Goal: Information Seeking & Learning: Learn about a topic

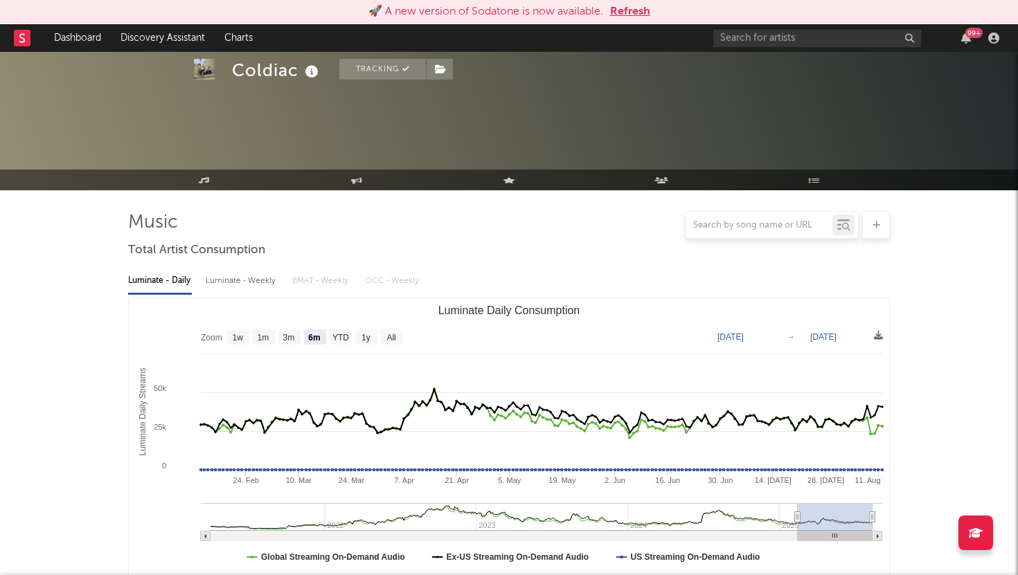
select select "6m"
select select "1w"
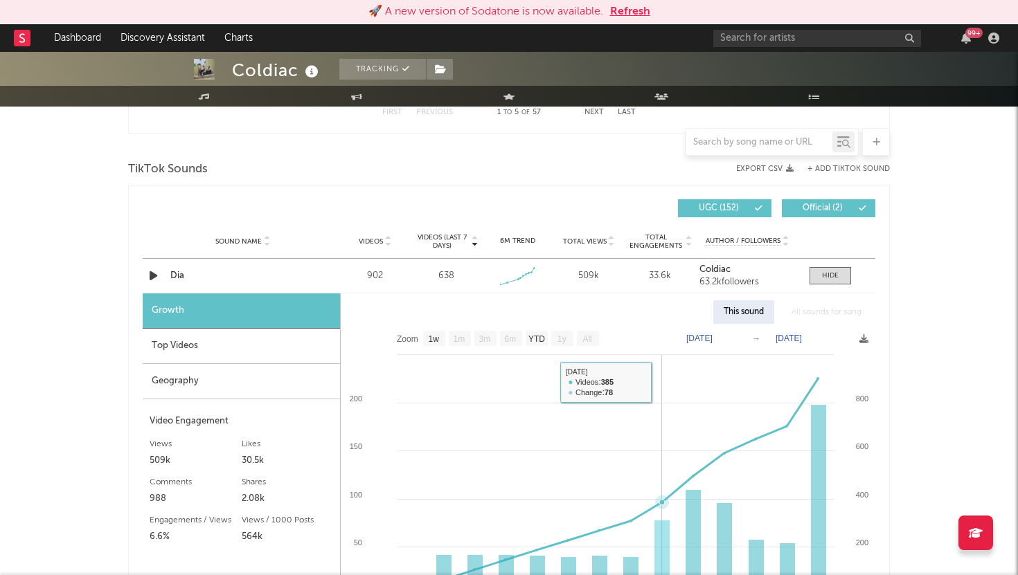
scroll to position [892, 0]
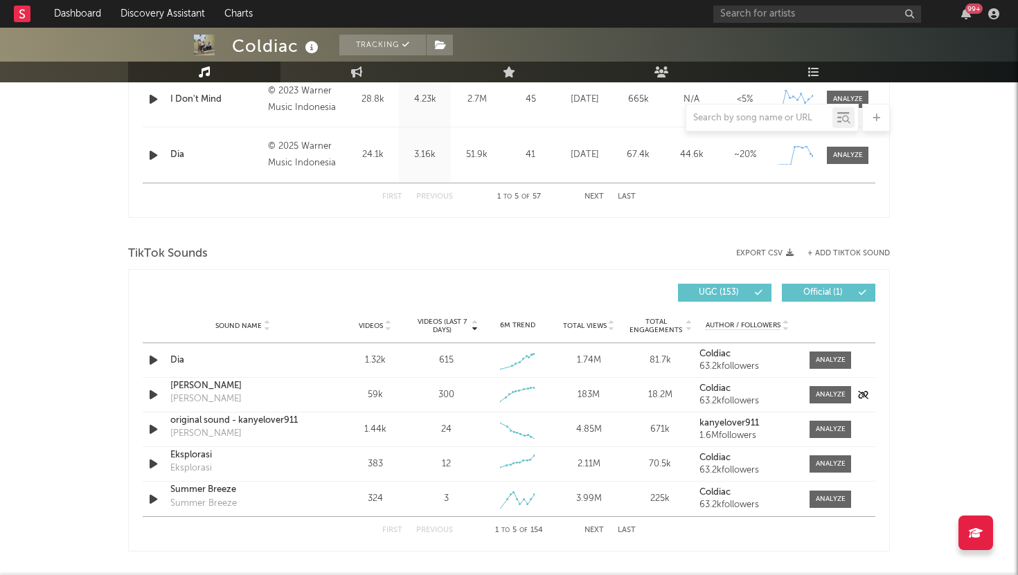
scroll to position [786, 0]
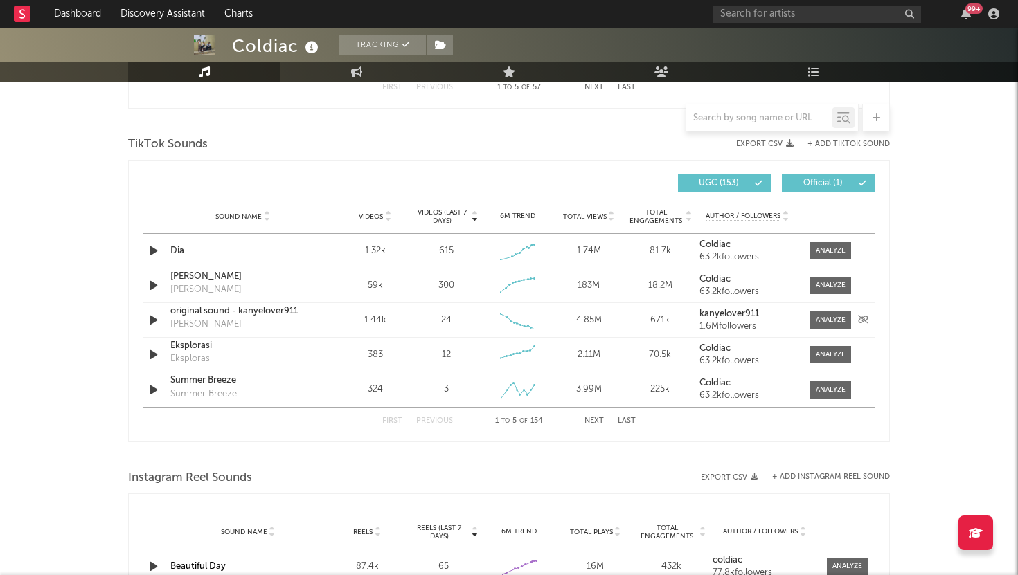
select select "6m"
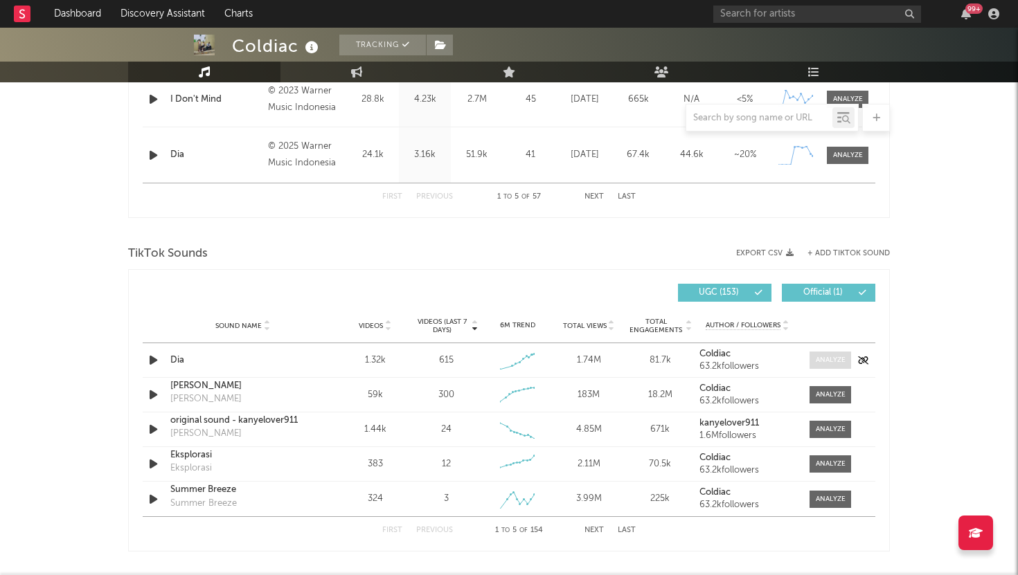
click at [816, 365] on div at bounding box center [831, 360] width 30 height 10
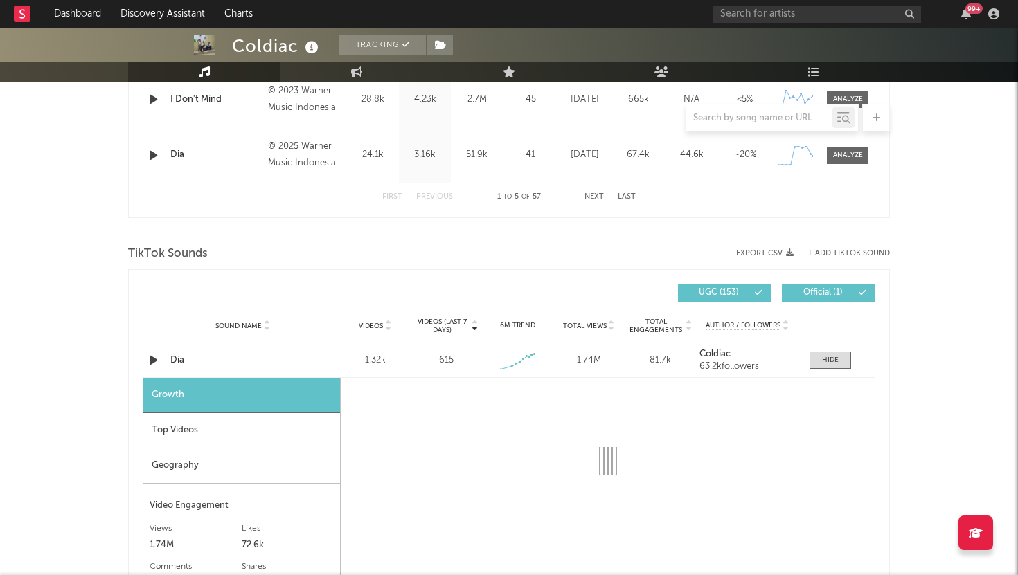
select select "1w"
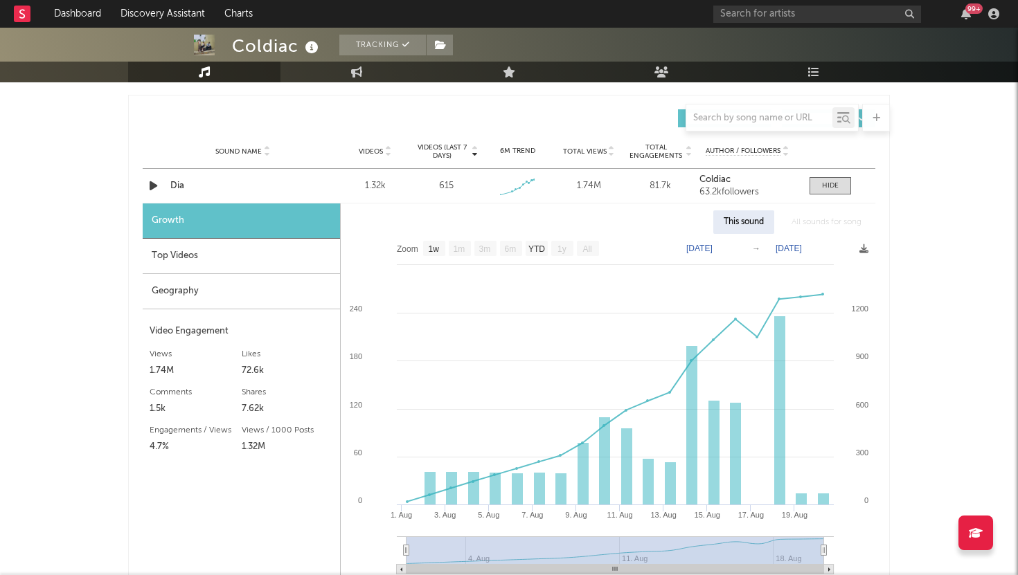
scroll to position [975, 0]
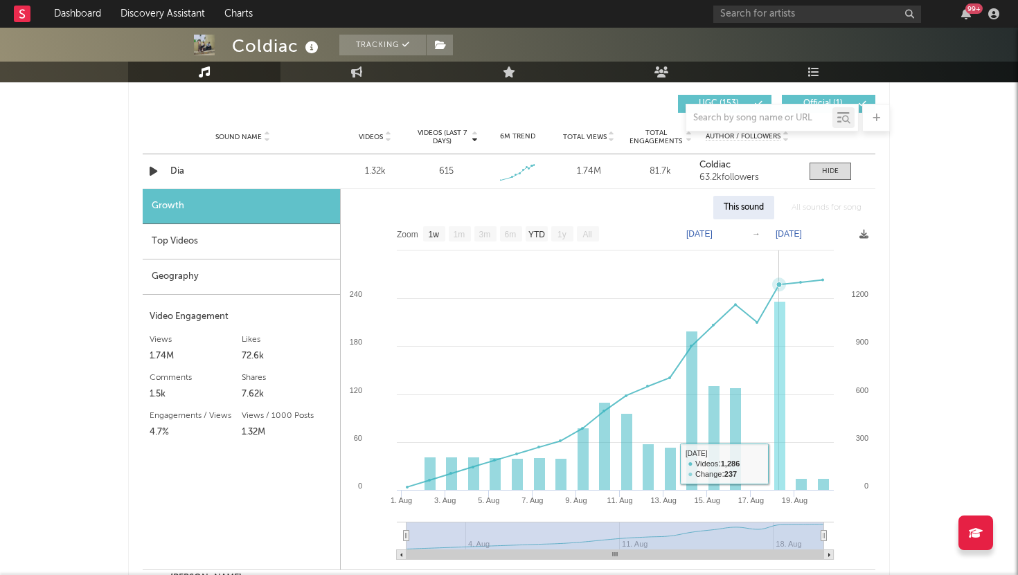
click at [783, 462] on rect at bounding box center [779, 396] width 11 height 189
click at [145, 244] on div "Top Videos" at bounding box center [241, 241] width 197 height 35
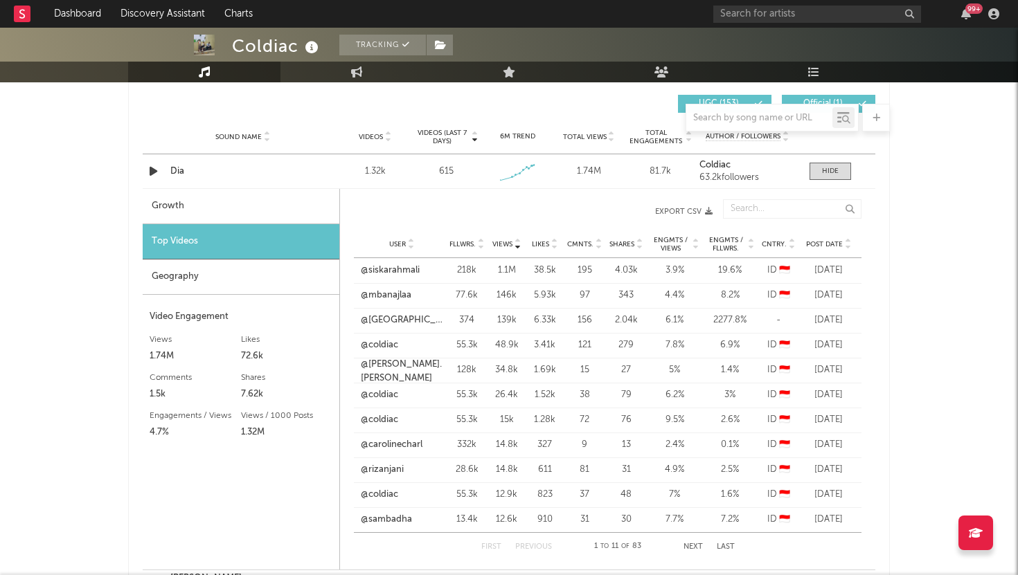
click at [831, 247] on span "Post Date" at bounding box center [824, 244] width 37 height 8
click at [388, 267] on link "@yudhistiraps" at bounding box center [390, 271] width 59 height 14
click at [188, 181] on div "Sound Name Dia Videos 1.32k Videos (last 7 days) 615 Weekly Growth % + 28.4 % 6…" at bounding box center [509, 171] width 732 height 34
click at [174, 171] on div "Dia" at bounding box center [242, 172] width 145 height 14
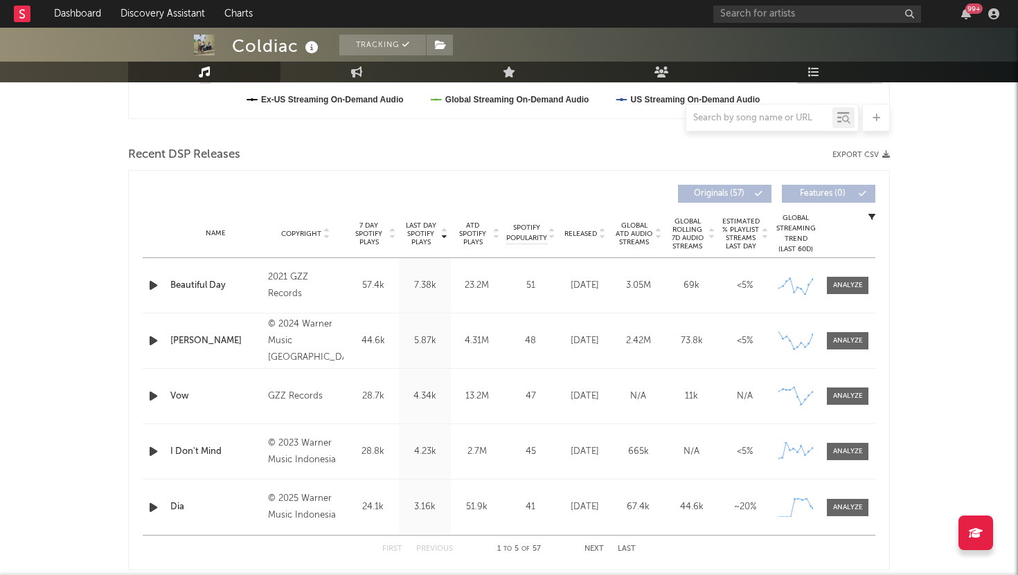
scroll to position [469, 0]
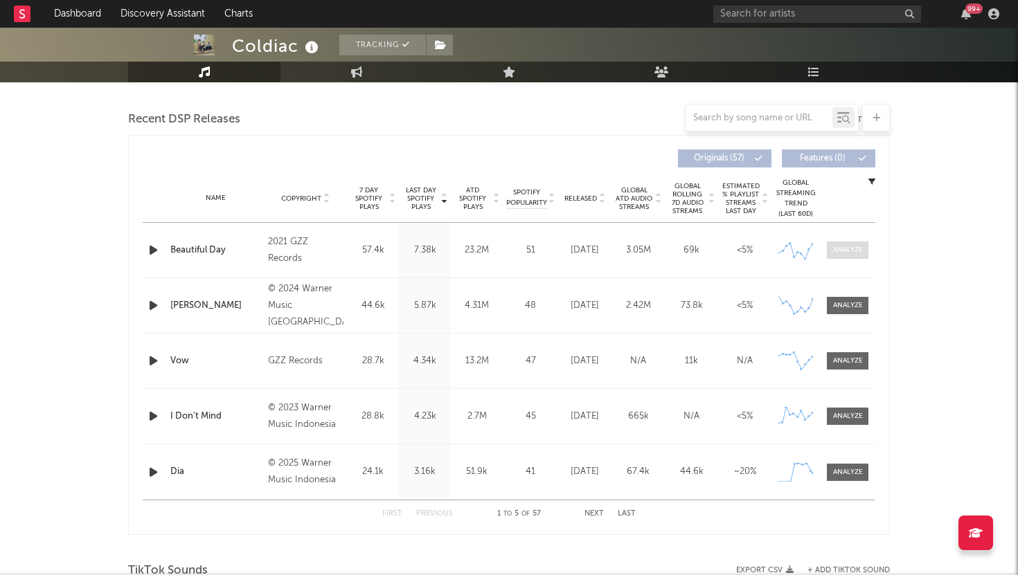
click at [863, 249] on span at bounding box center [848, 250] width 42 height 17
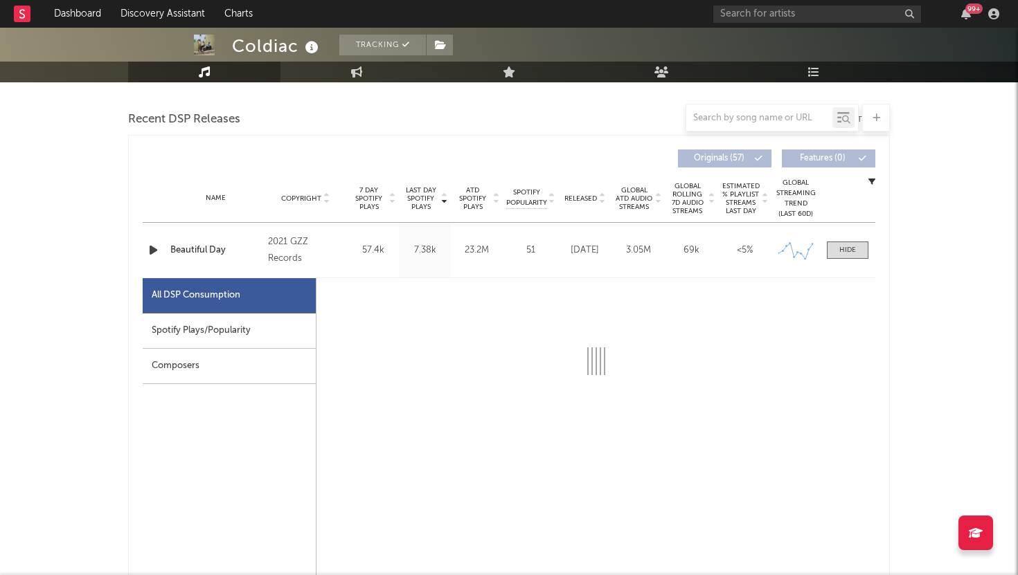
click at [257, 330] on div "Spotify Plays/Popularity" at bounding box center [229, 331] width 173 height 35
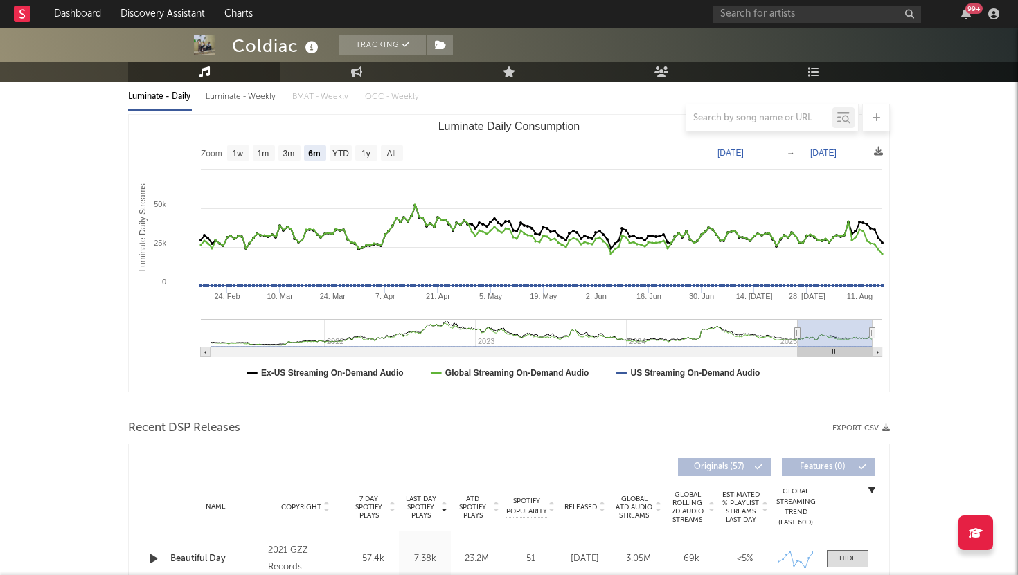
scroll to position [0, 0]
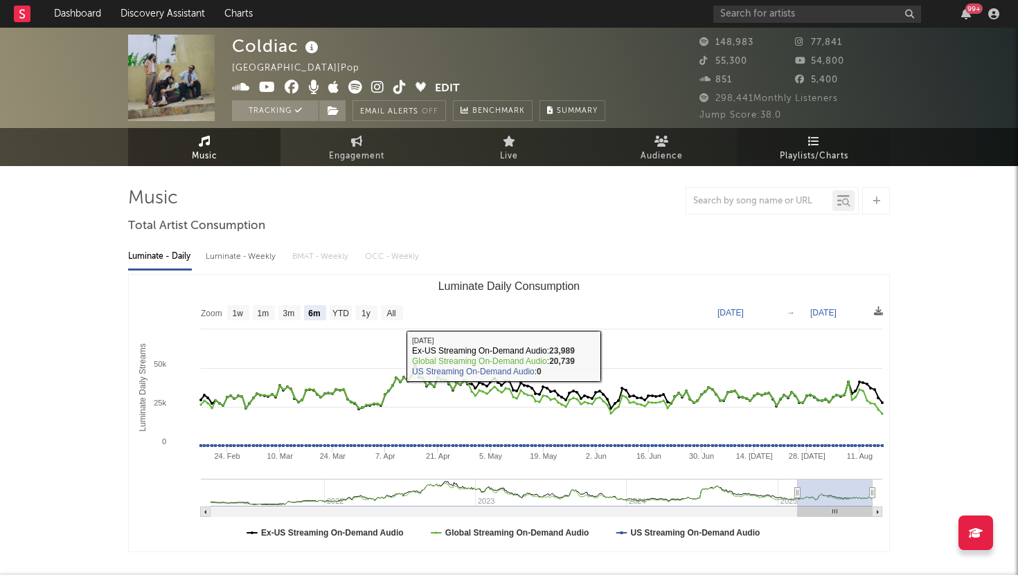
click at [801, 151] on span "Playlists/Charts" at bounding box center [814, 156] width 69 height 17
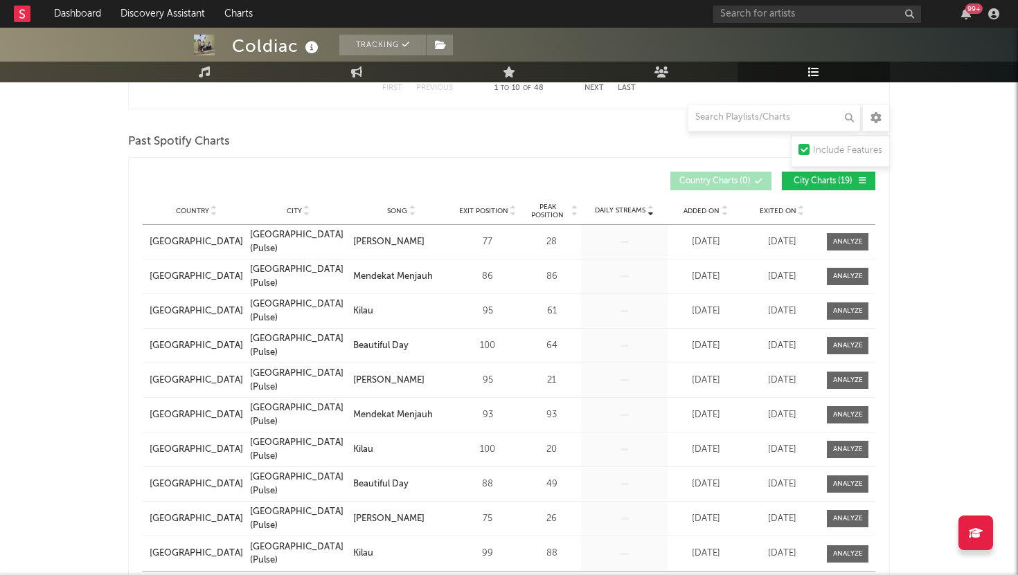
scroll to position [645, 0]
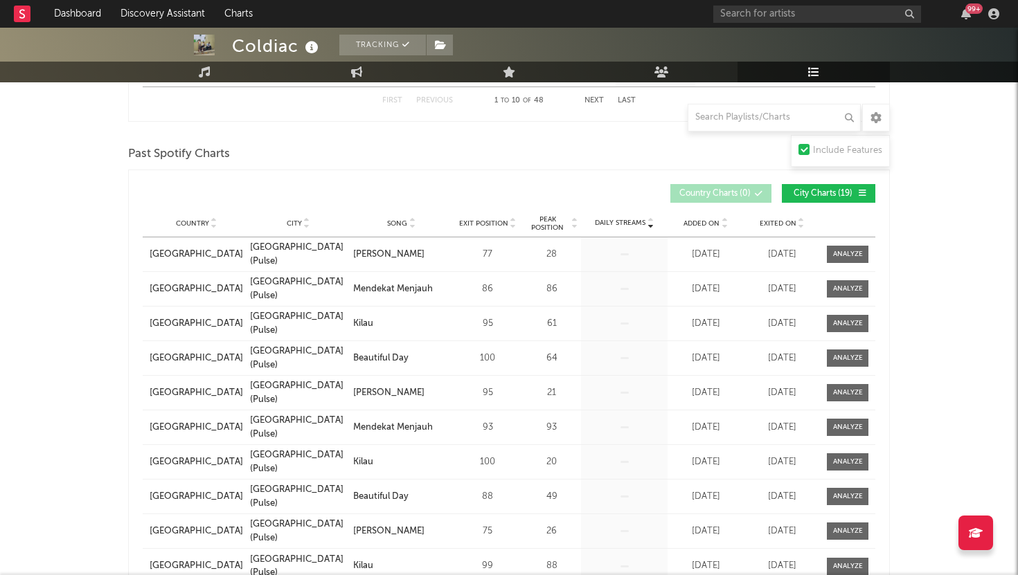
click at [407, 224] on div at bounding box center [411, 223] width 8 height 10
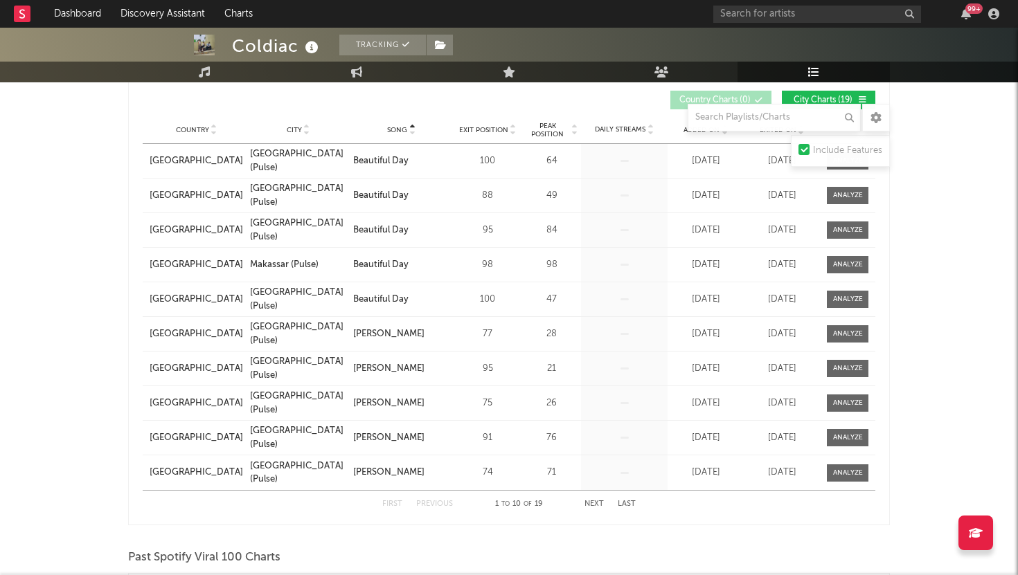
scroll to position [747, 0]
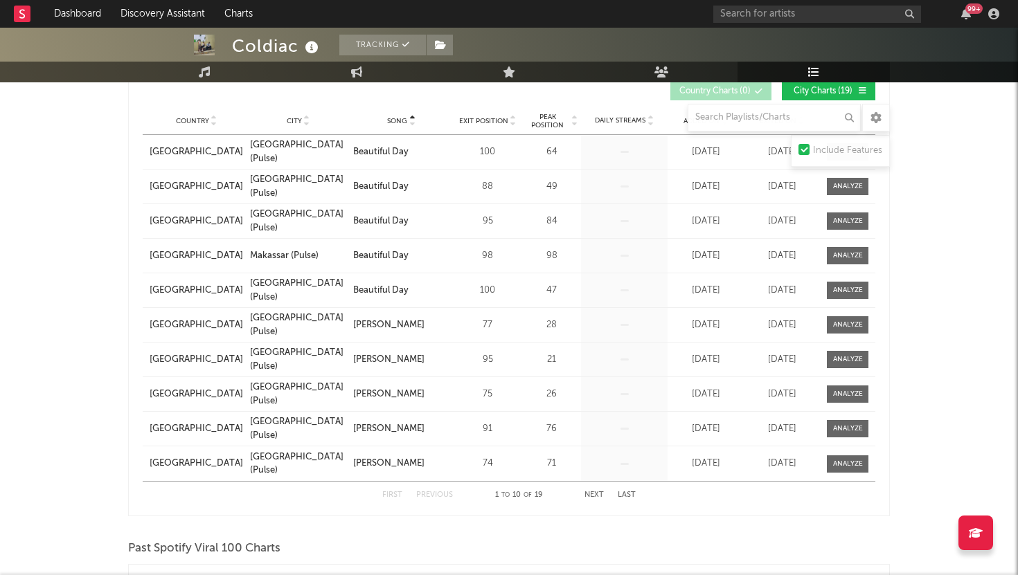
click at [598, 494] on button "Next" at bounding box center [593, 496] width 19 height 8
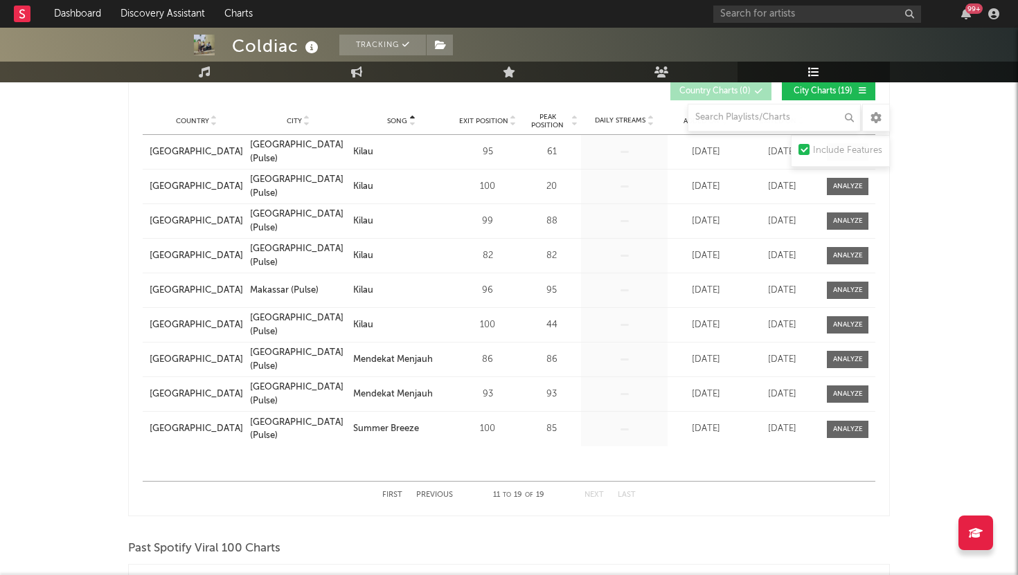
click at [598, 494] on button "Next" at bounding box center [593, 496] width 19 height 8
click at [422, 496] on button "Previous" at bounding box center [434, 496] width 37 height 8
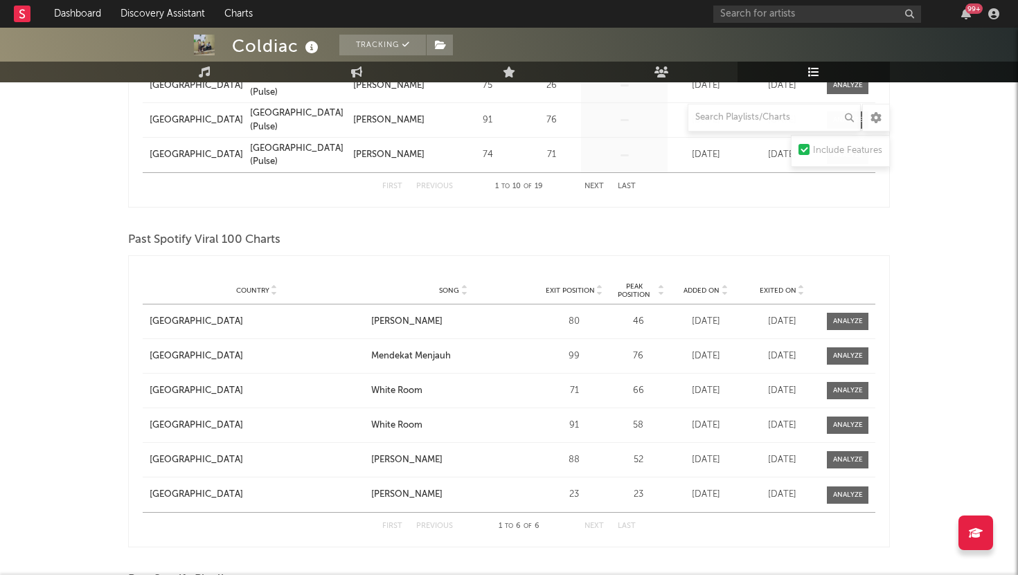
scroll to position [1057, 0]
click at [461, 280] on div "Country City Song Exit Position Peak Position Estimated Daily Streams Playlist …" at bounding box center [509, 290] width 732 height 28
click at [461, 282] on div "Country City Song Exit Position Peak Position Estimated Daily Streams Playlist …" at bounding box center [509, 290] width 732 height 28
click at [458, 293] on span "Song" at bounding box center [449, 289] width 20 height 8
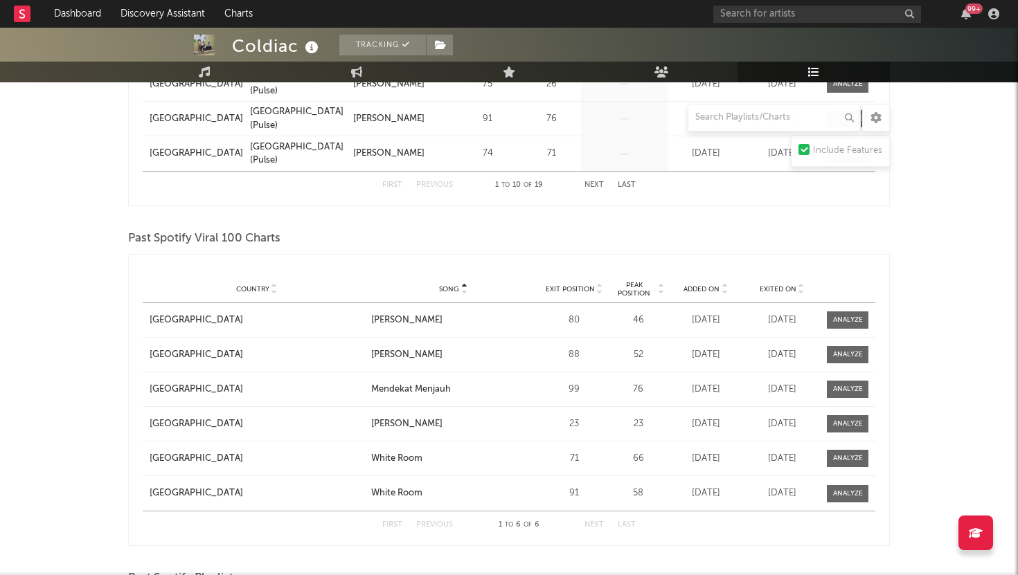
click at [458, 293] on span "Song" at bounding box center [449, 289] width 20 height 8
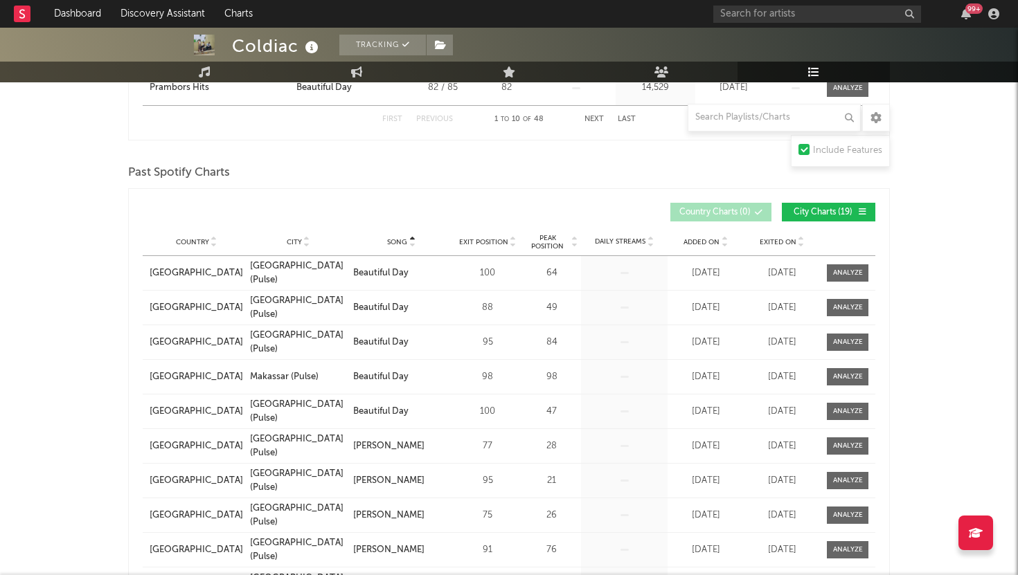
scroll to position [528, 0]
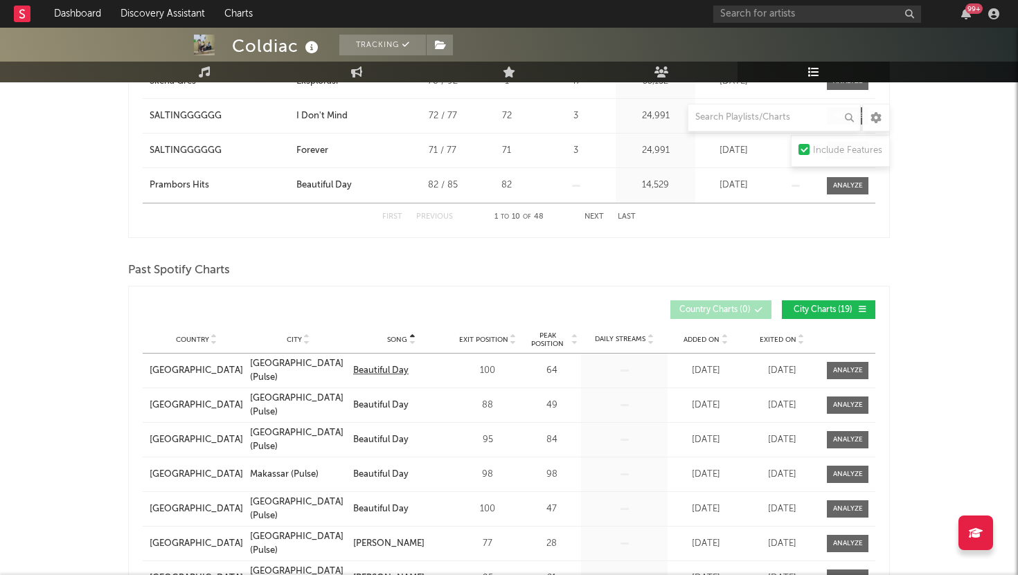
click at [395, 367] on div "Beautiful Day" at bounding box center [380, 371] width 55 height 14
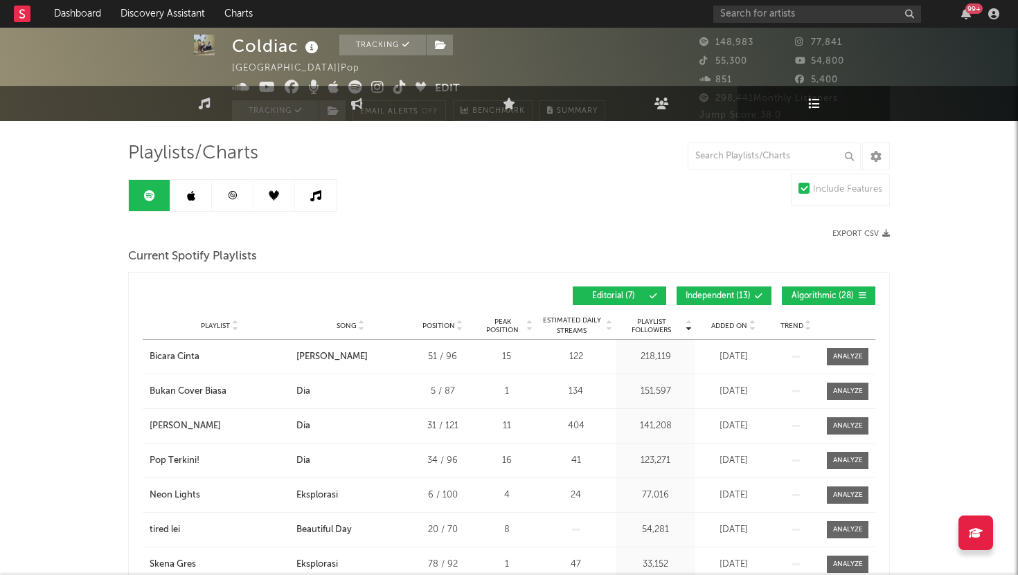
scroll to position [0, 0]
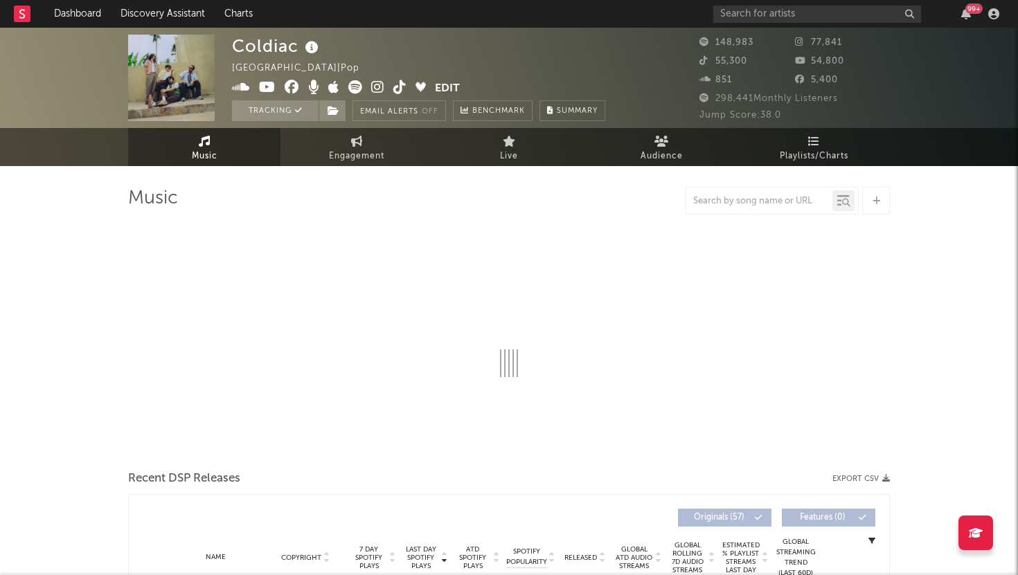
select select "6m"
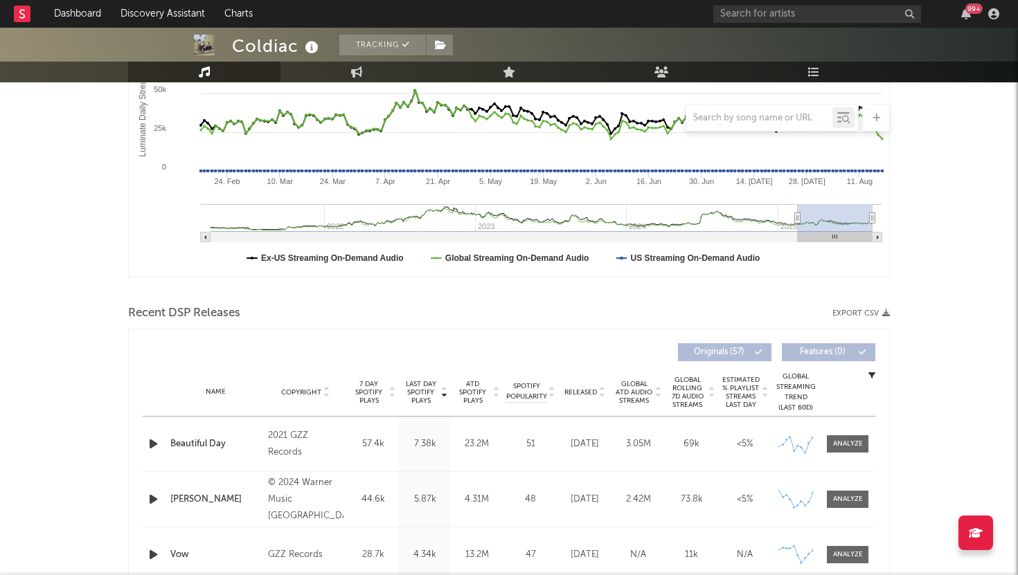
scroll to position [519, 0]
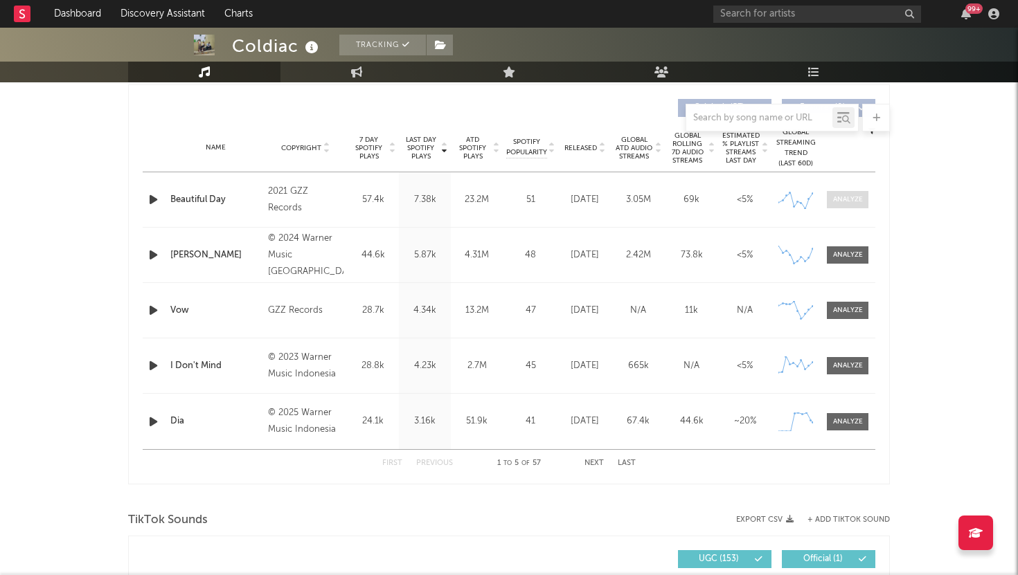
click at [843, 202] on div at bounding box center [848, 200] width 30 height 10
select select "1w"
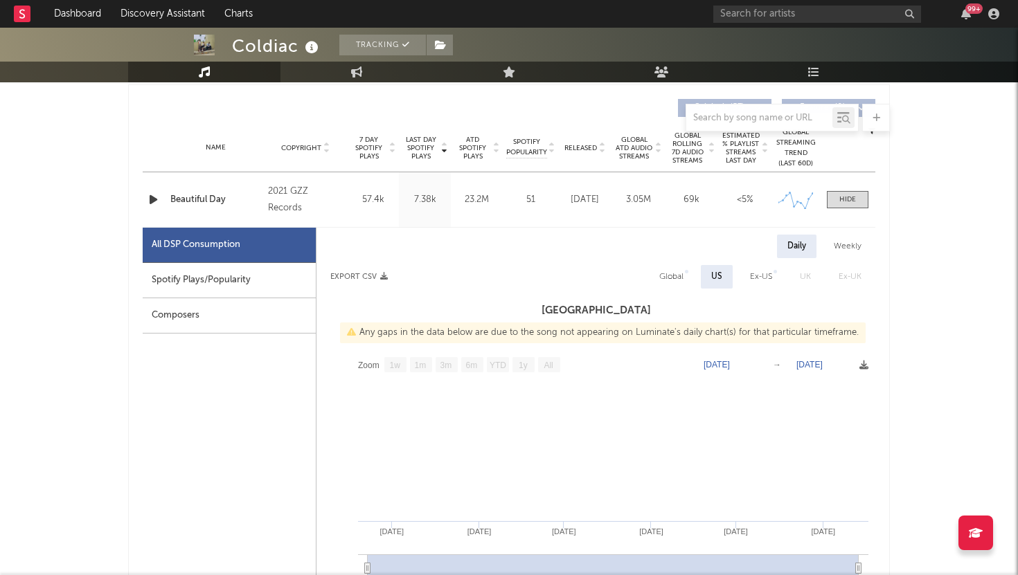
click at [229, 269] on div "Spotify Plays/Popularity" at bounding box center [229, 280] width 173 height 35
select select "6m"
select select "1w"
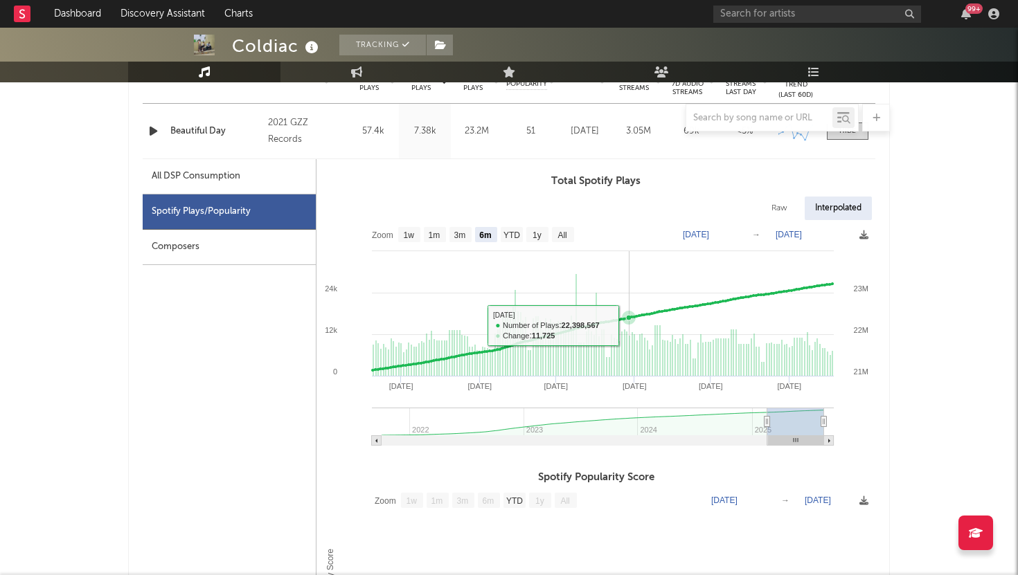
scroll to position [620, 0]
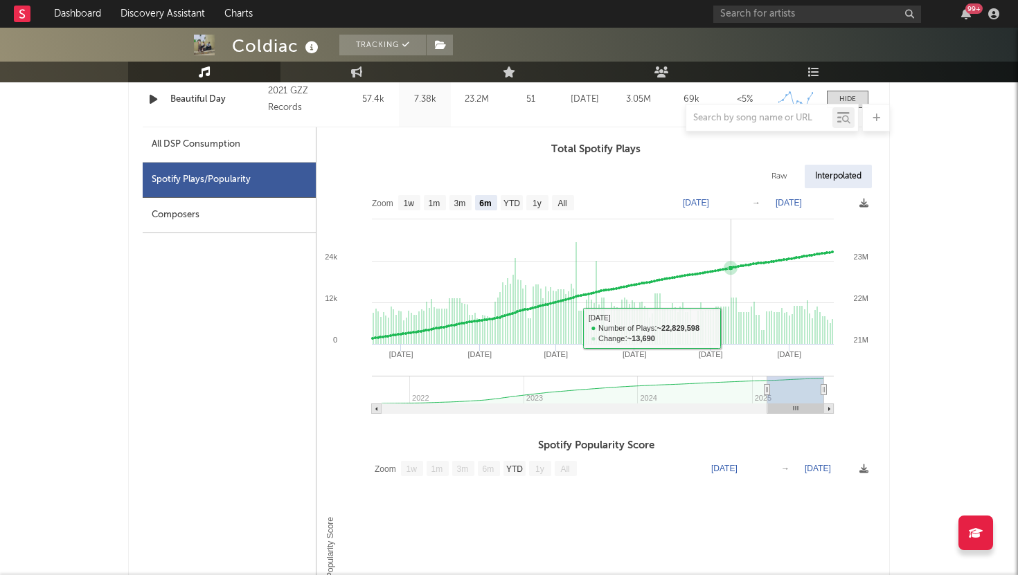
drag, startPoint x: 727, startPoint y: 328, endPoint x: 738, endPoint y: 327, distance: 11.2
type input "2025-07-07"
type input "2025-07-11"
